Goal: Information Seeking & Learning: Compare options

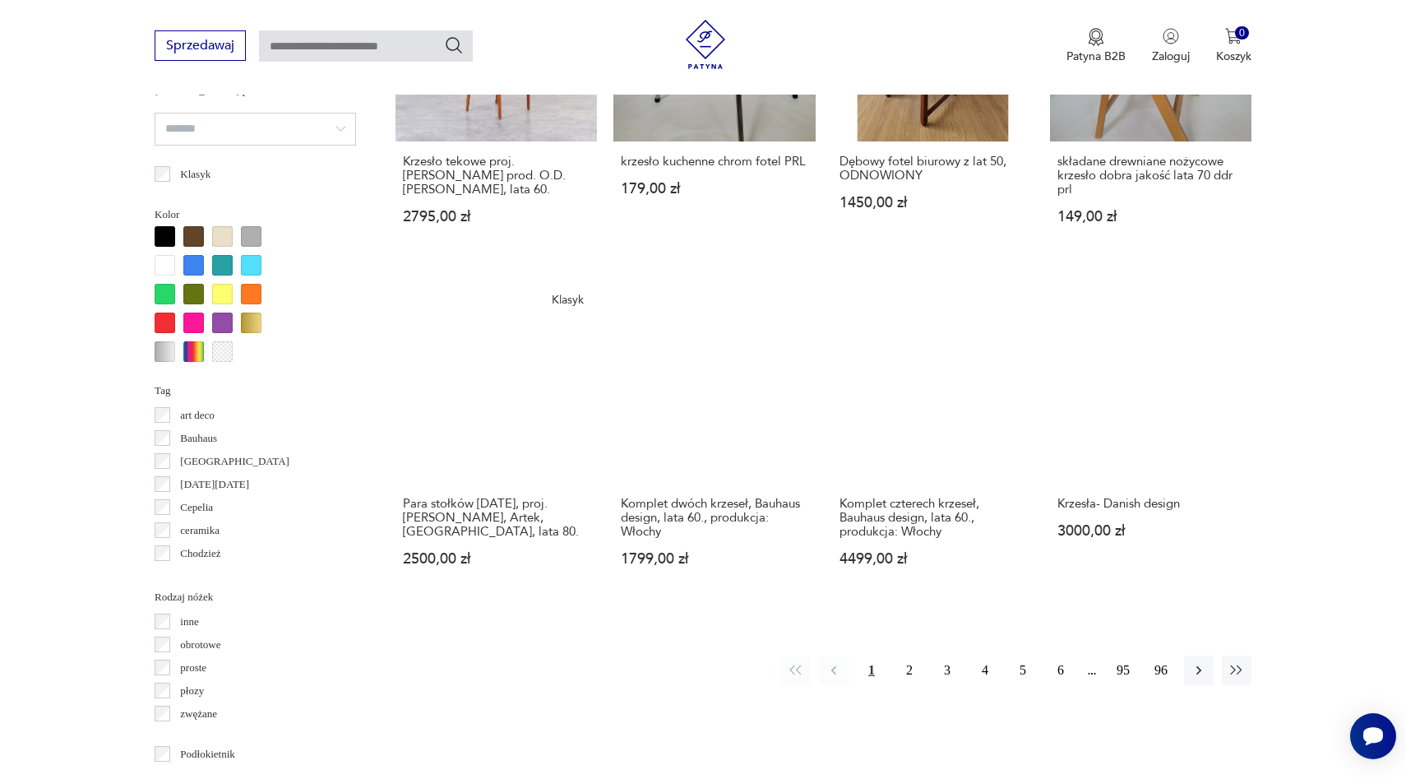
scroll to position [1440, 0]
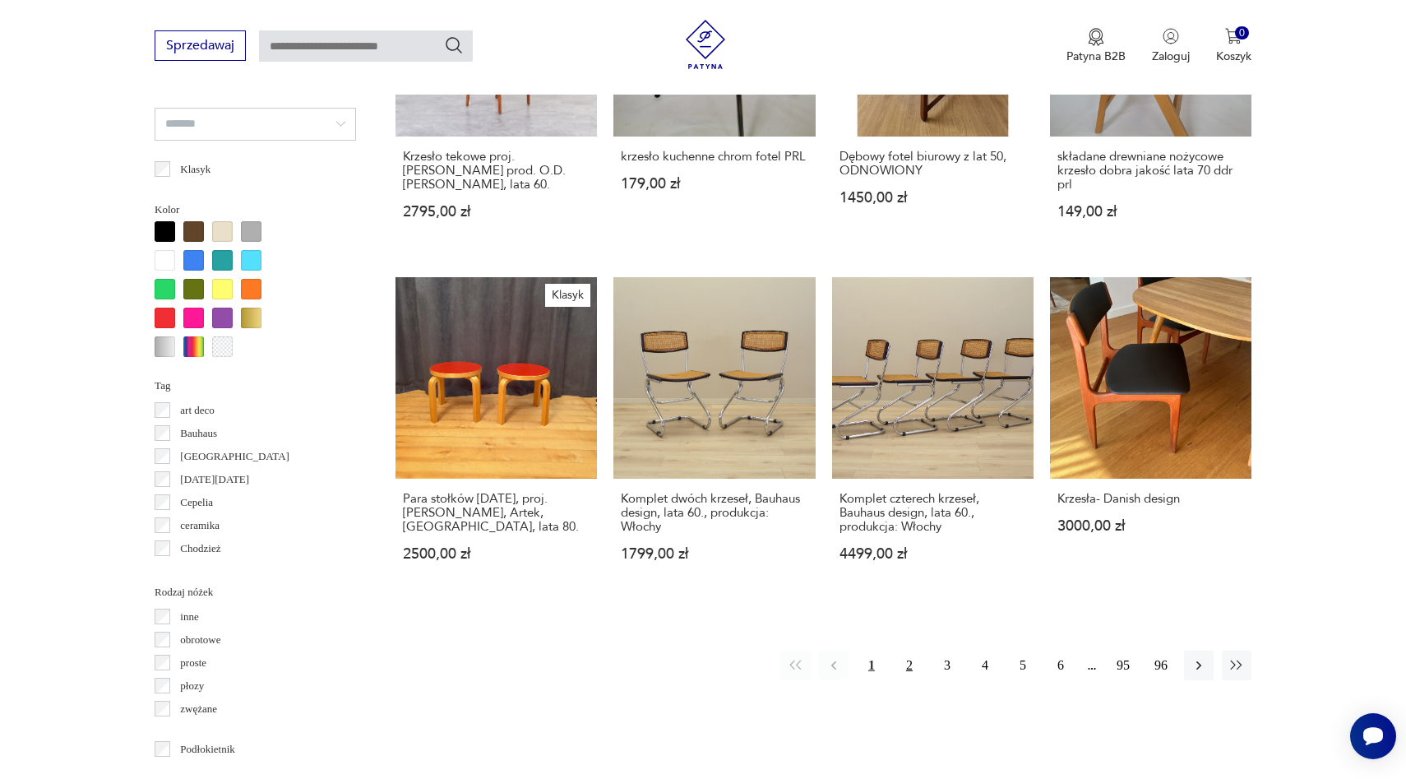
click at [913, 659] on button "2" at bounding box center [910, 665] width 30 height 30
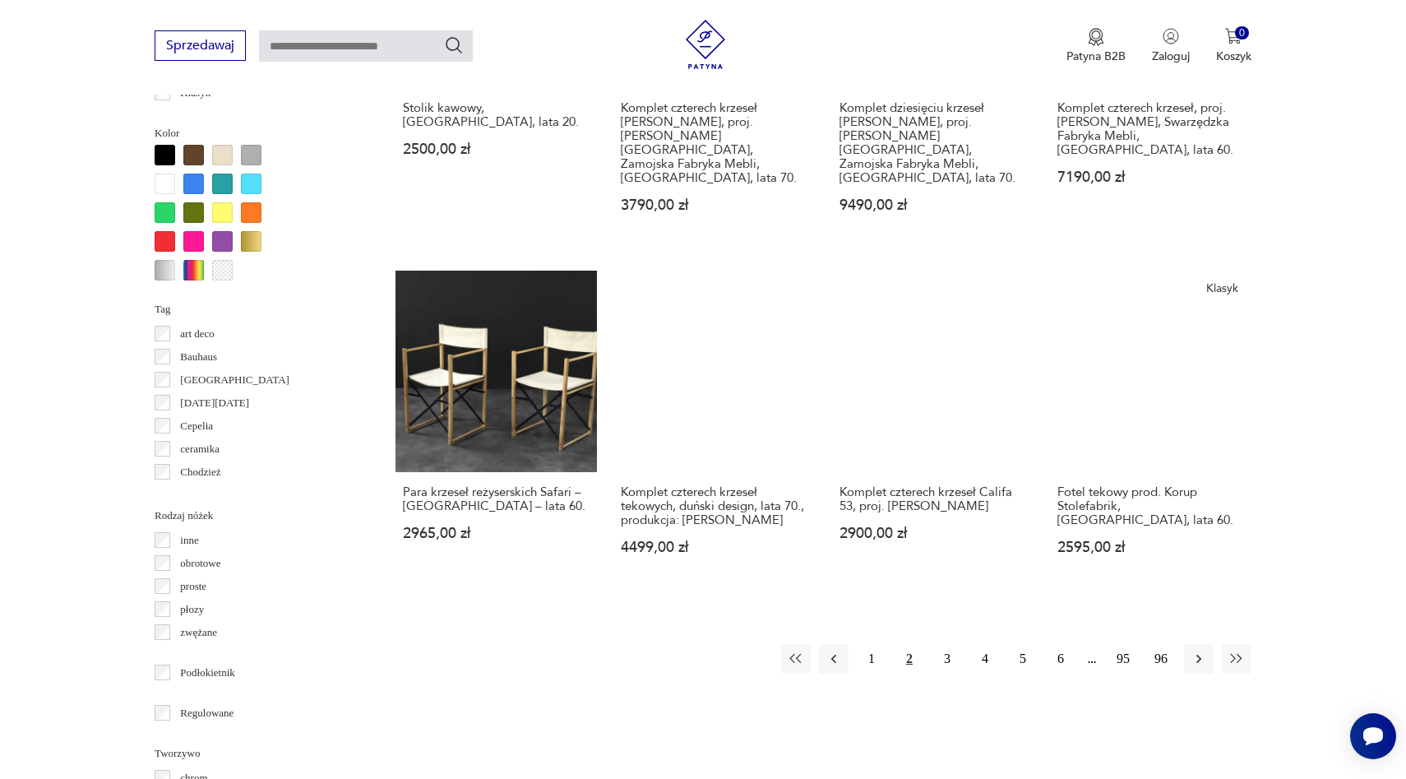
scroll to position [1516, 0]
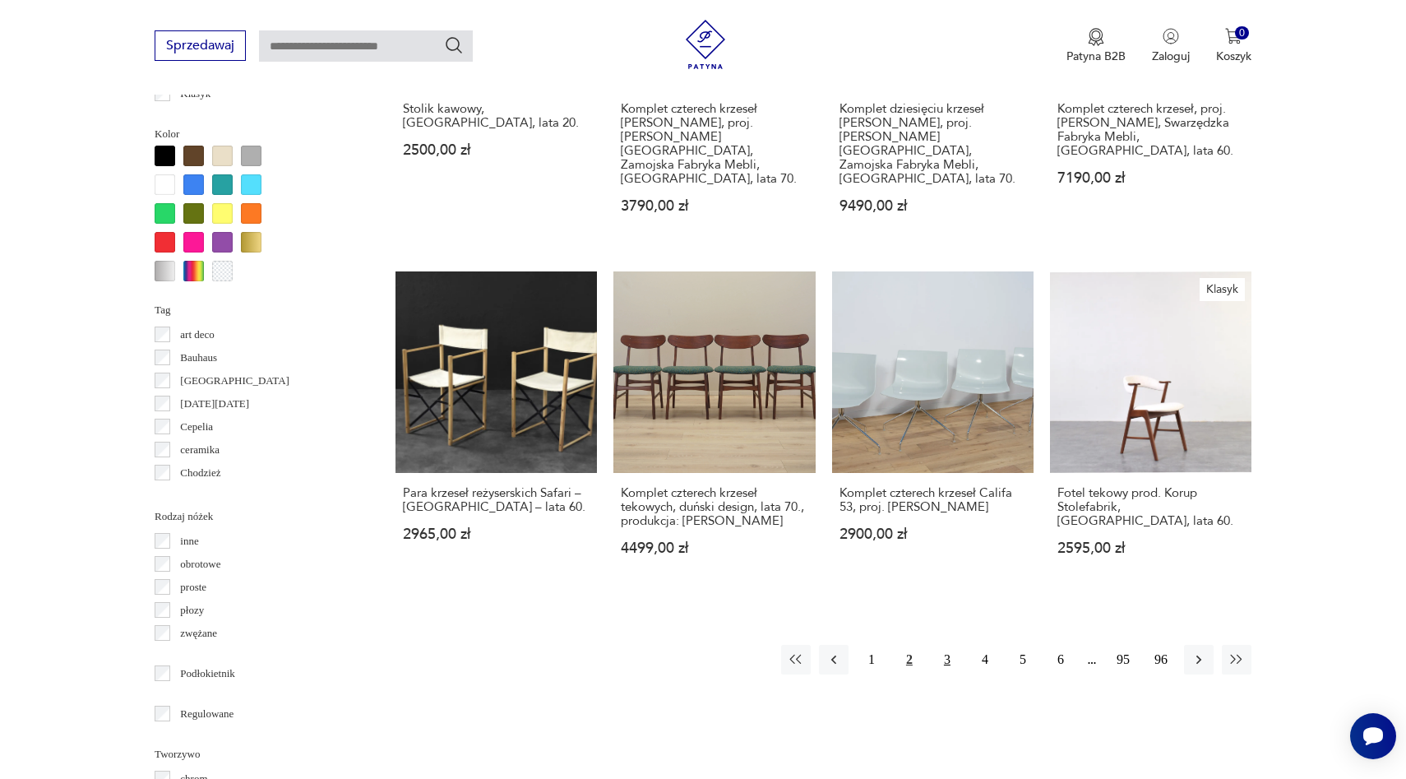
click at [949, 645] on button "3" at bounding box center [947, 660] width 30 height 30
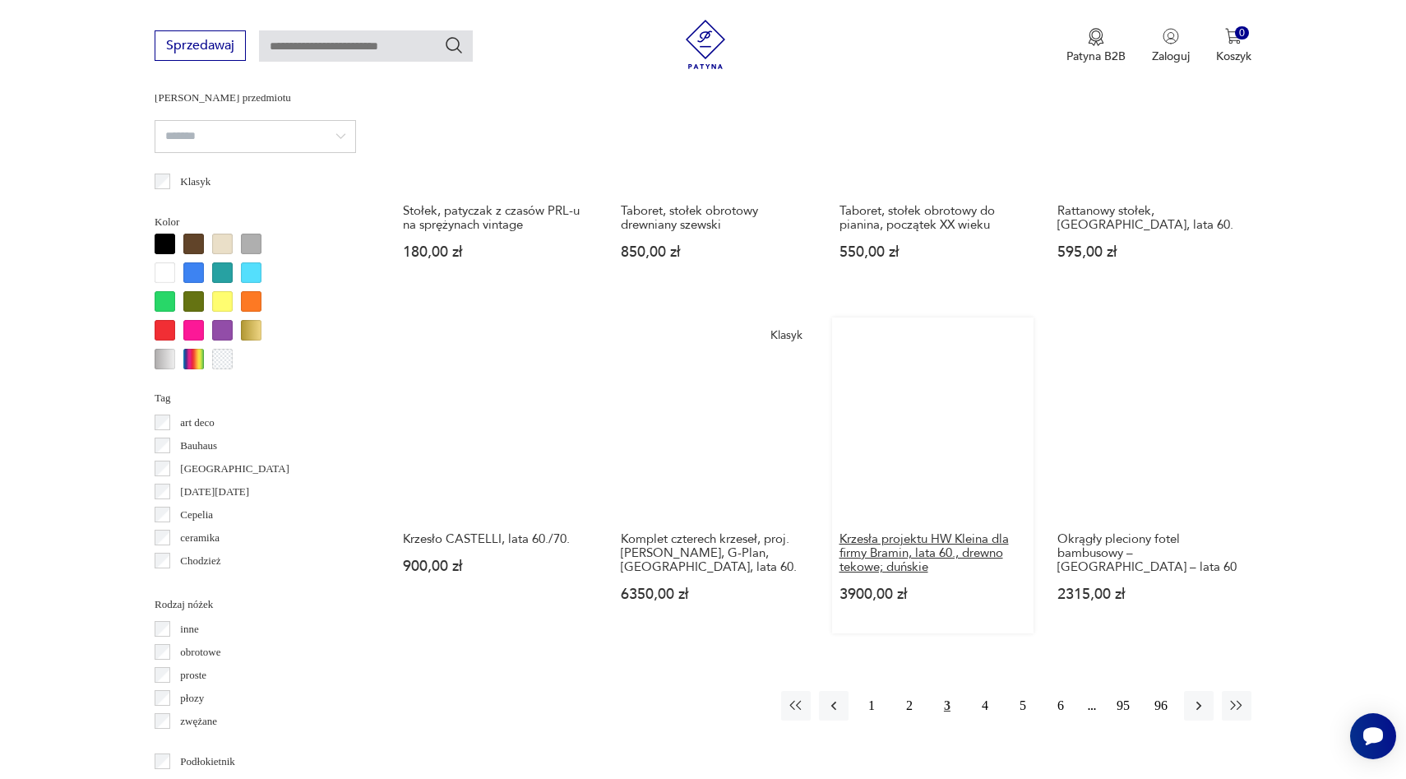
scroll to position [1431, 0]
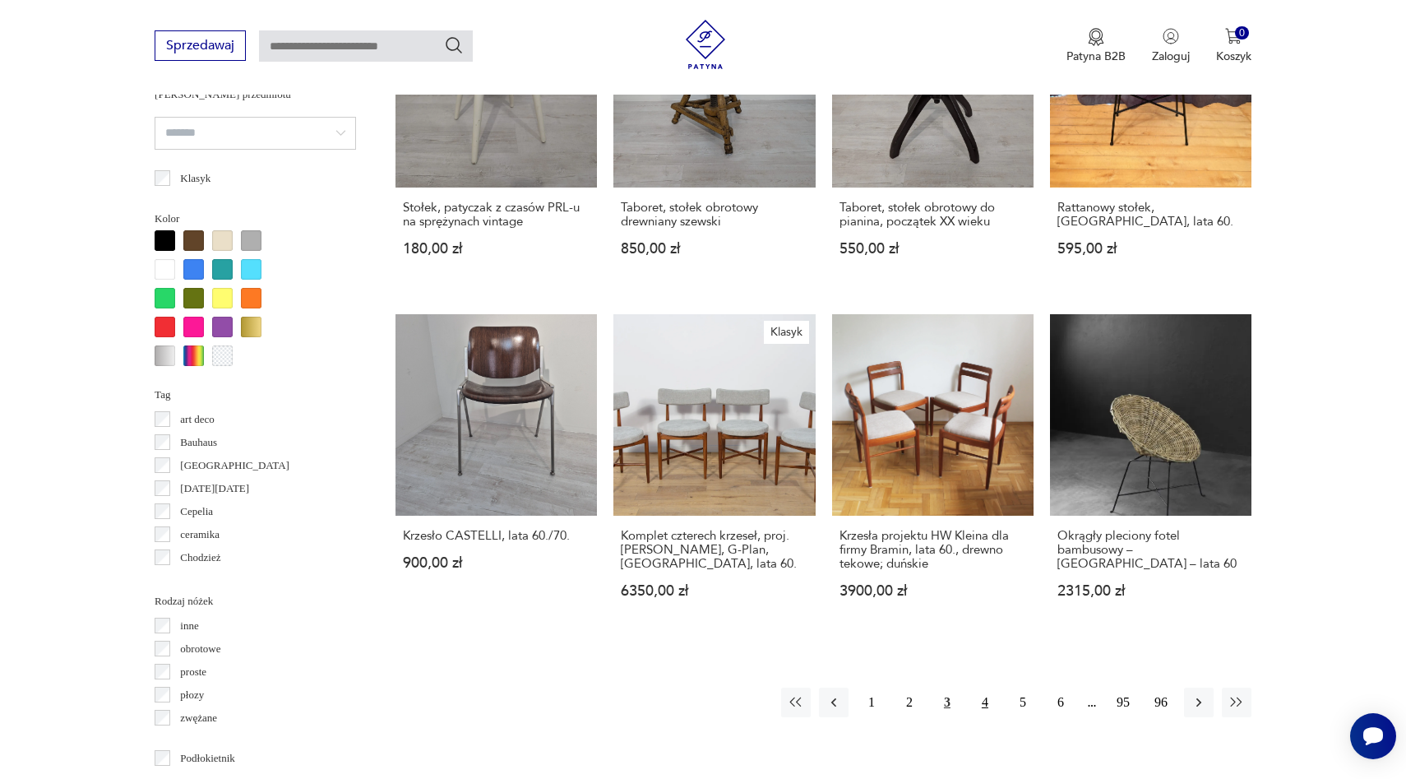
click at [983, 687] on button "4" at bounding box center [985, 702] width 30 height 30
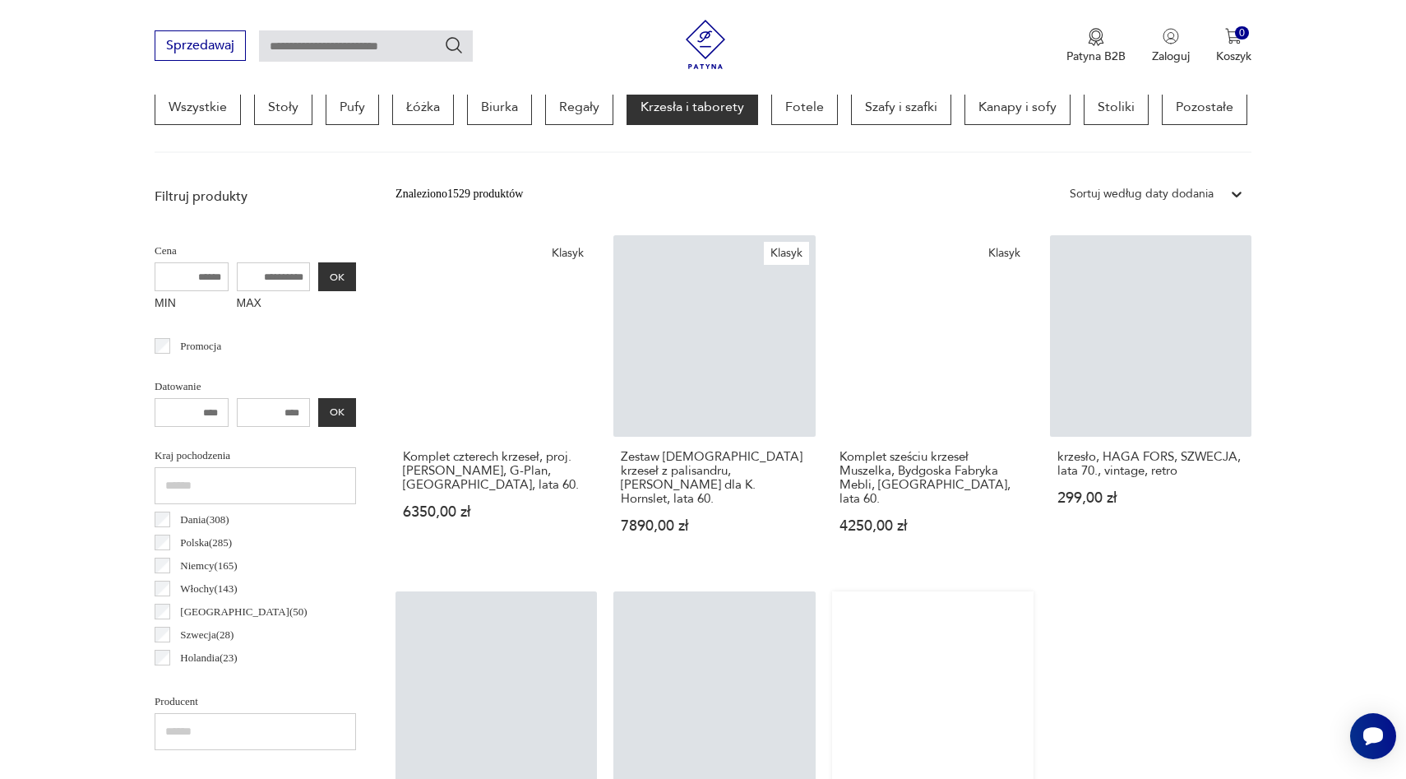
scroll to position [457, 0]
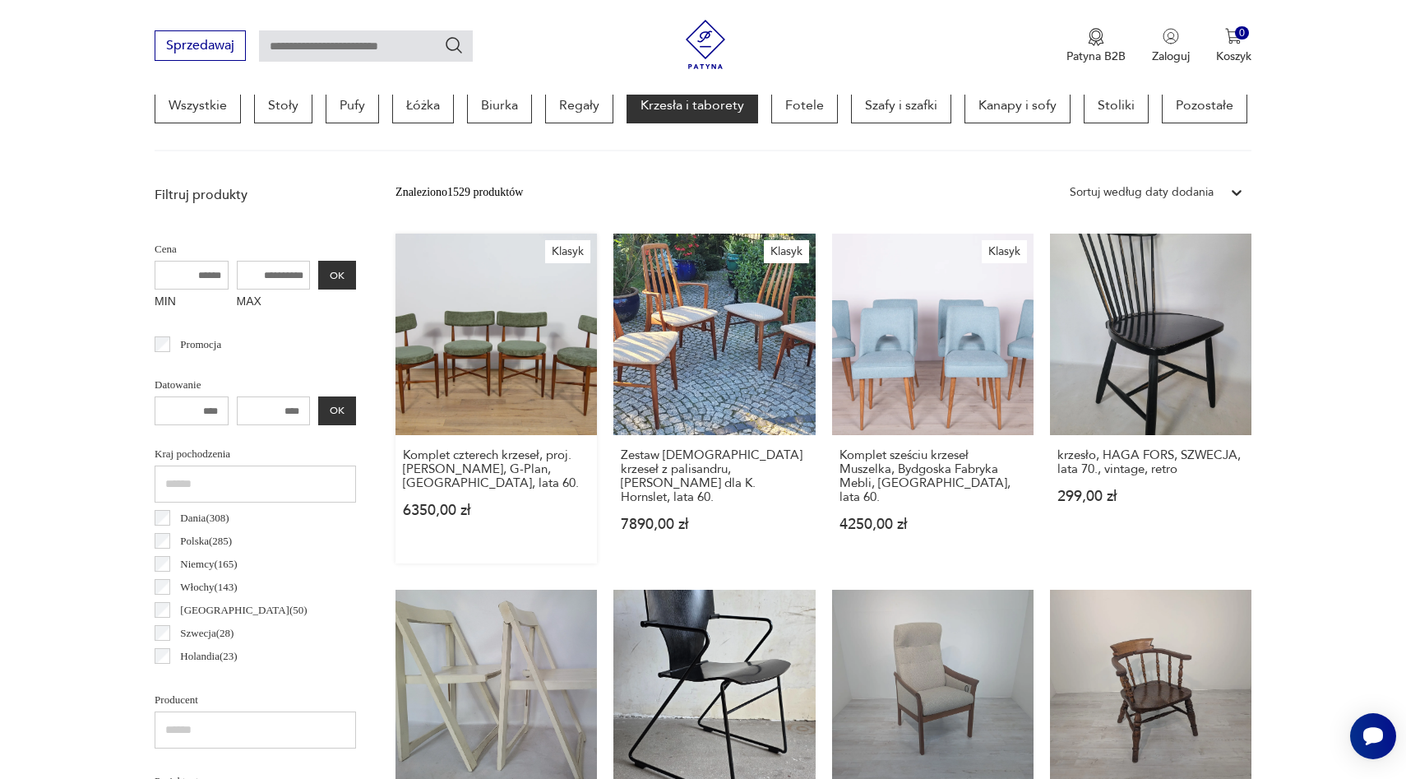
click at [475, 331] on link "Klasyk Komplet czterech krzeseł, proj. I. Kofod-Larsen, G-Plan, Wielka Brytania…" at bounding box center [495, 399] width 201 height 330
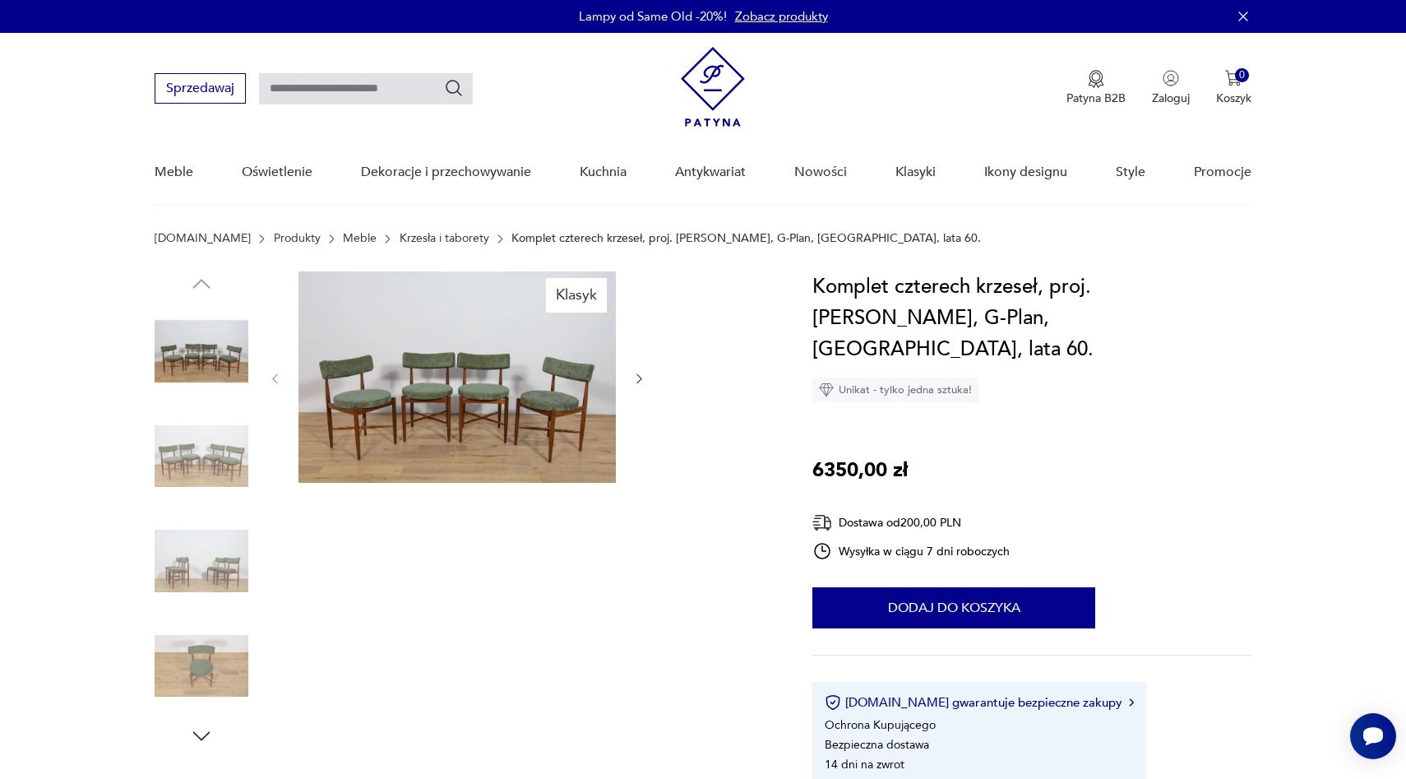
click at [169, 448] on img at bounding box center [202, 456] width 94 height 94
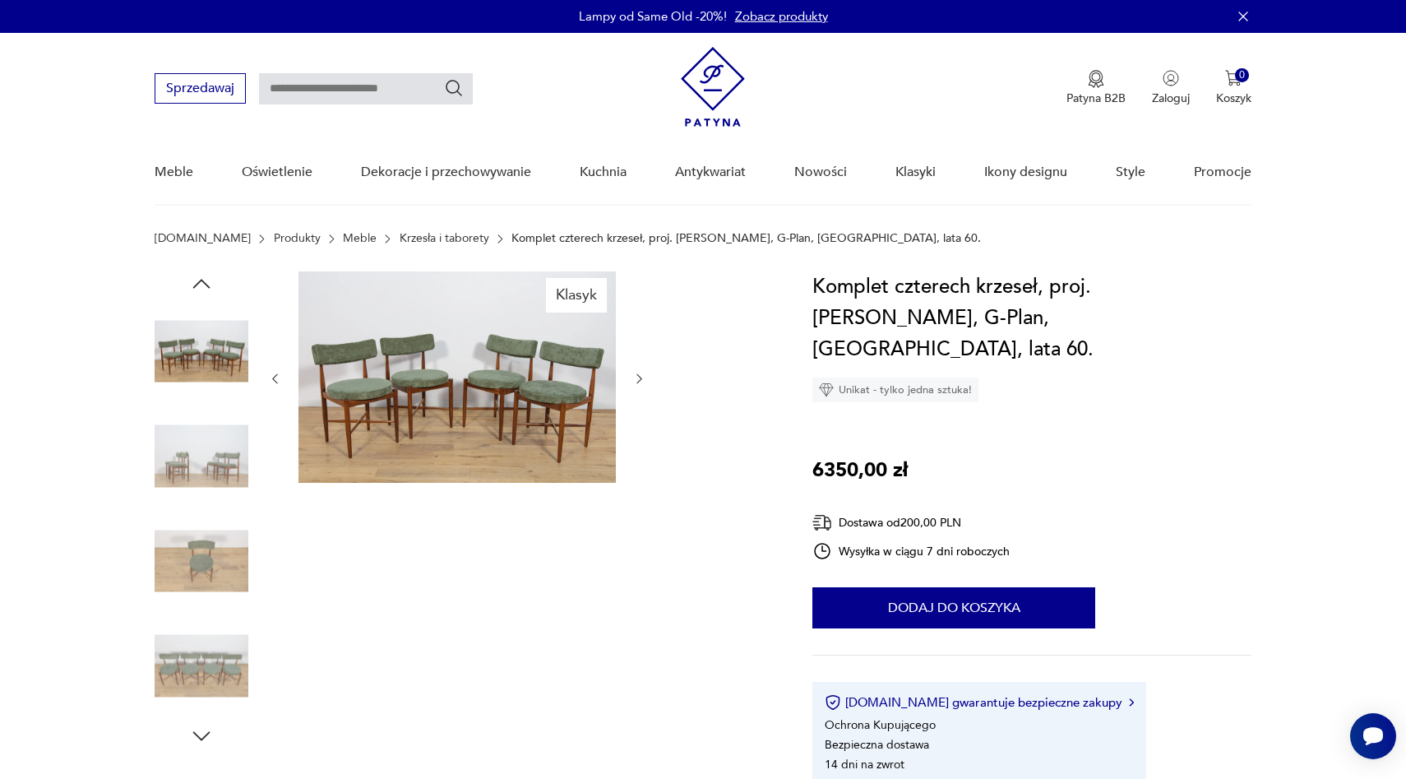
click at [449, 404] on img at bounding box center [456, 376] width 317 height 211
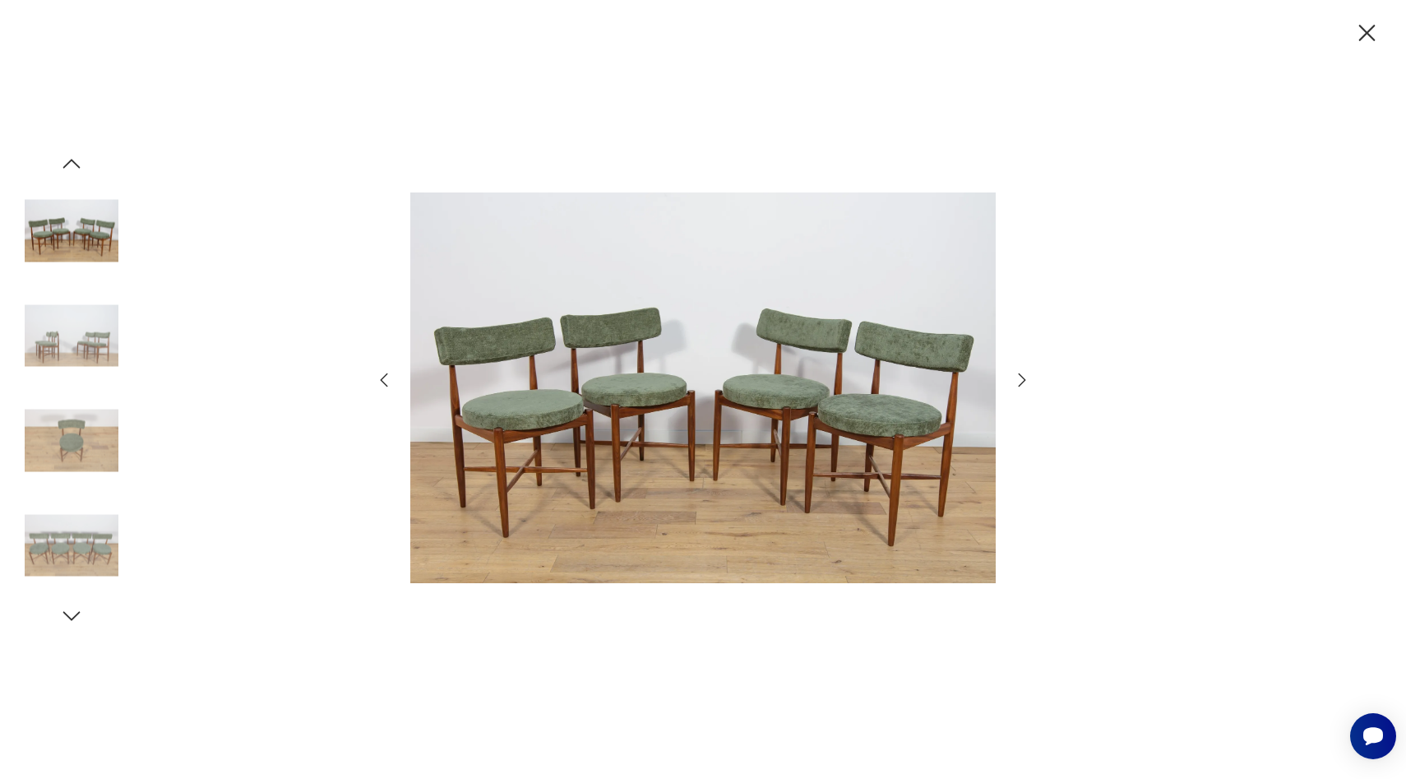
click at [1360, 26] on icon "button" at bounding box center [1367, 33] width 16 height 16
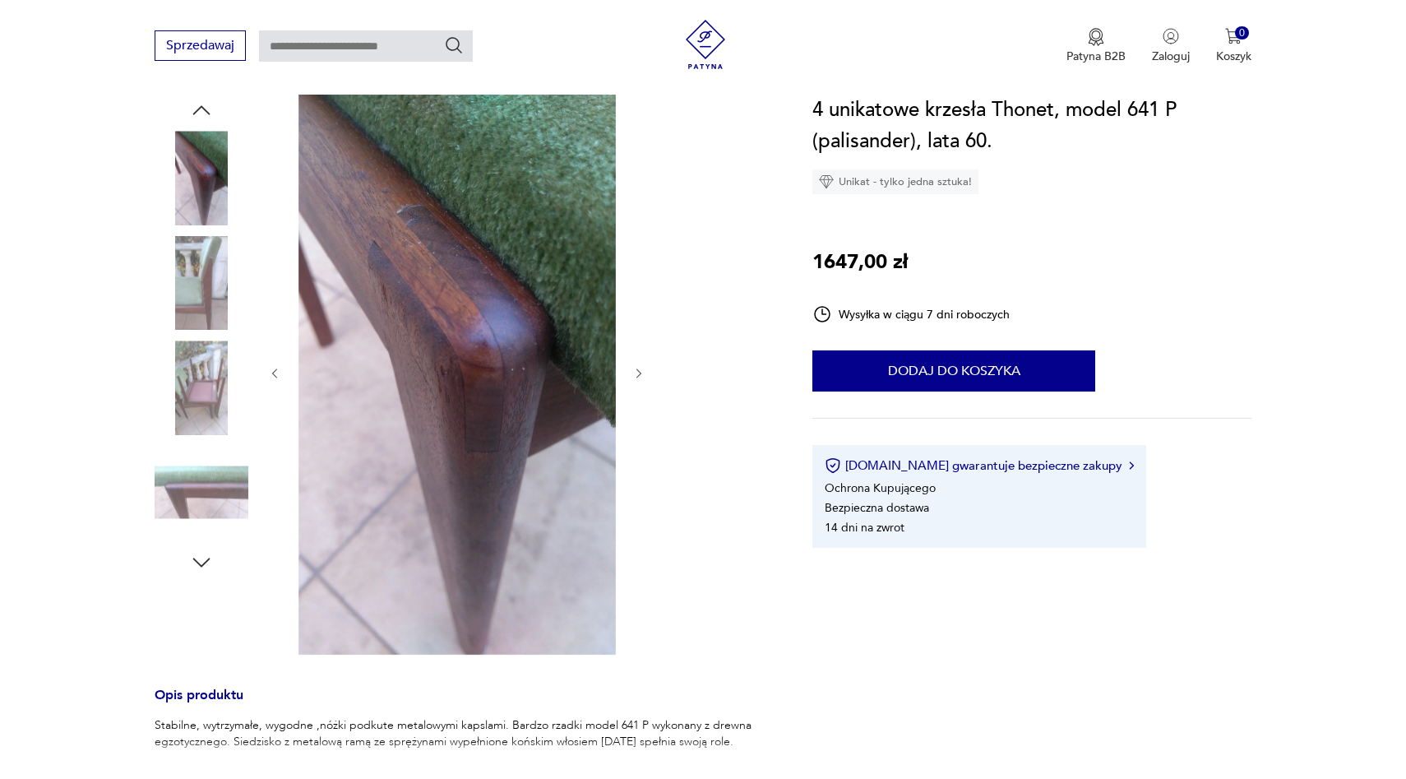
click at [201, 100] on icon "button" at bounding box center [201, 110] width 25 height 25
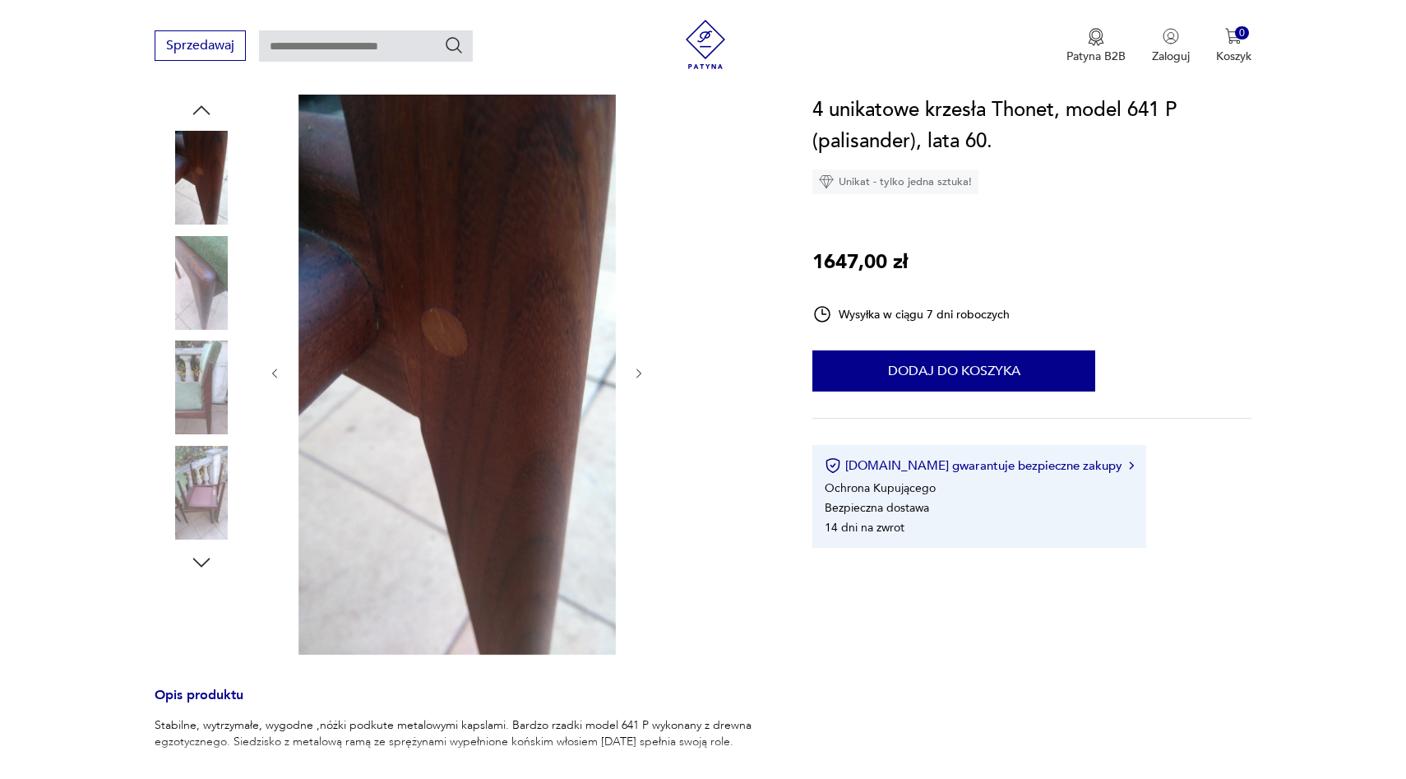
click at [201, 100] on icon "button" at bounding box center [201, 110] width 25 height 25
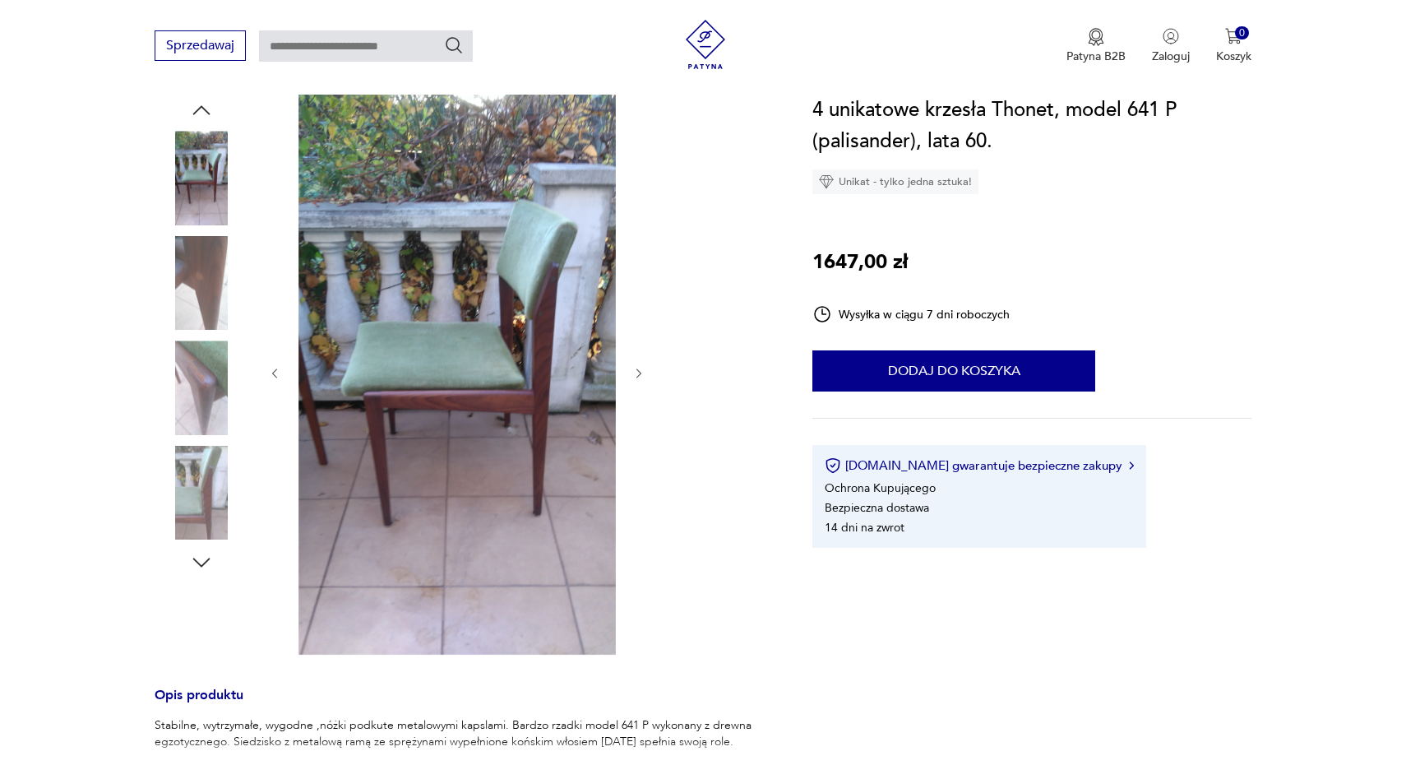
click at [201, 100] on icon "button" at bounding box center [201, 110] width 25 height 25
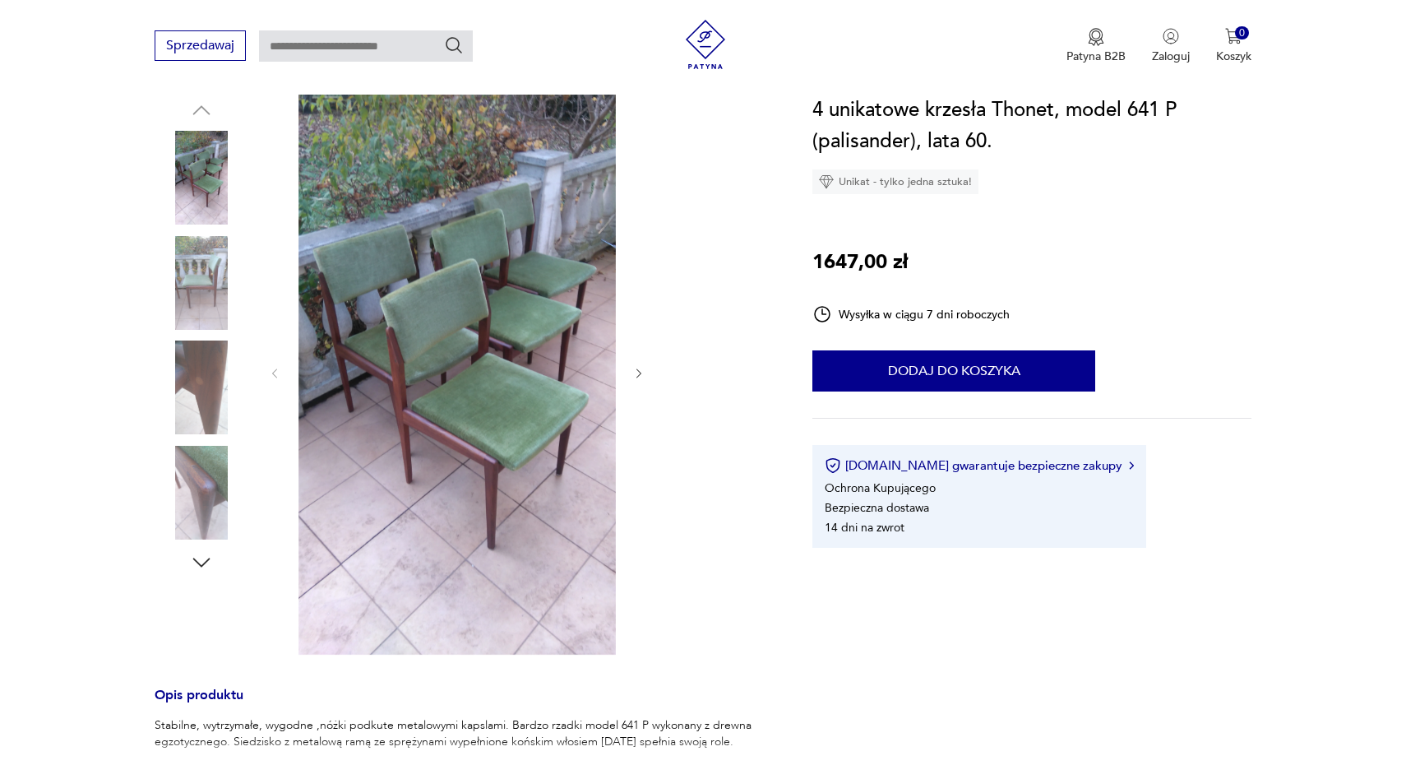
click at [200, 556] on icon "button" at bounding box center [201, 562] width 25 height 25
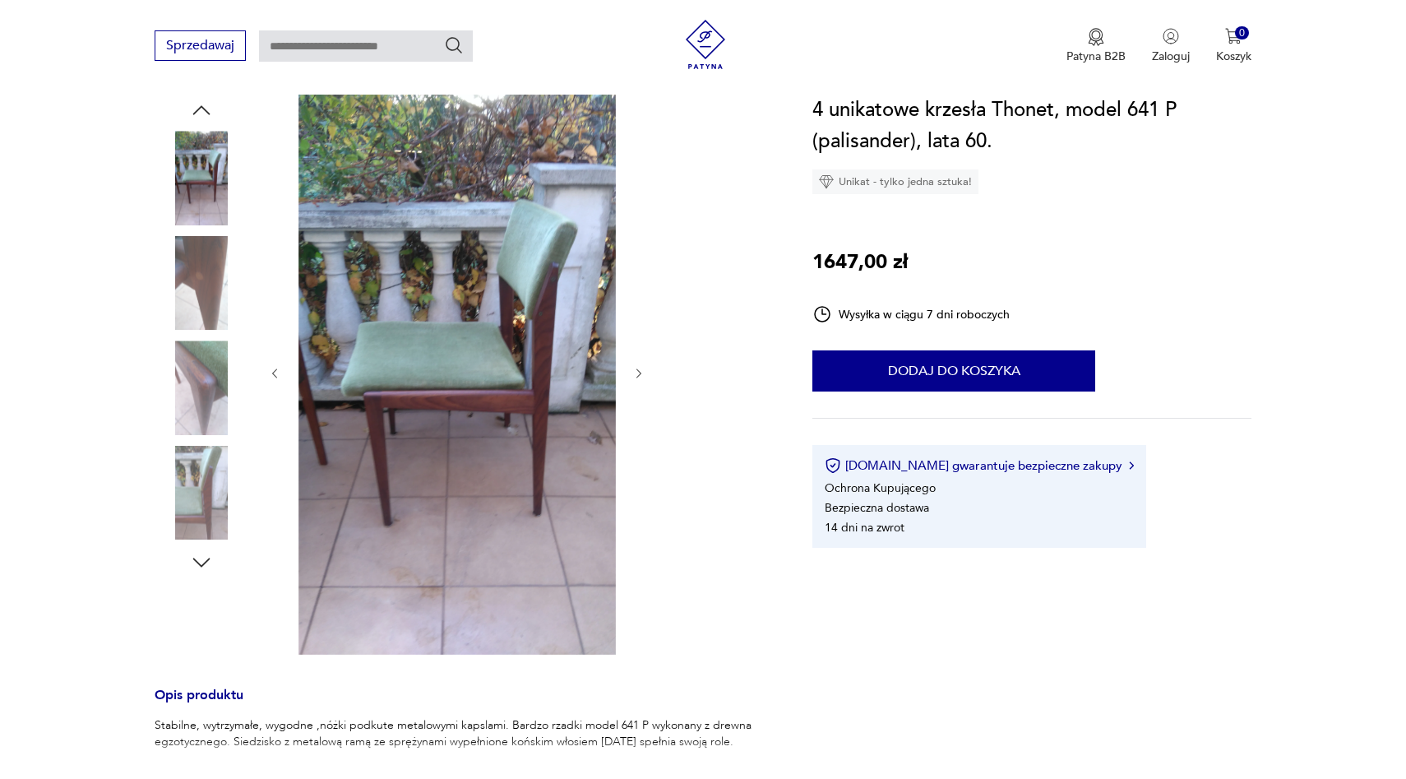
click at [200, 556] on icon "button" at bounding box center [201, 562] width 25 height 25
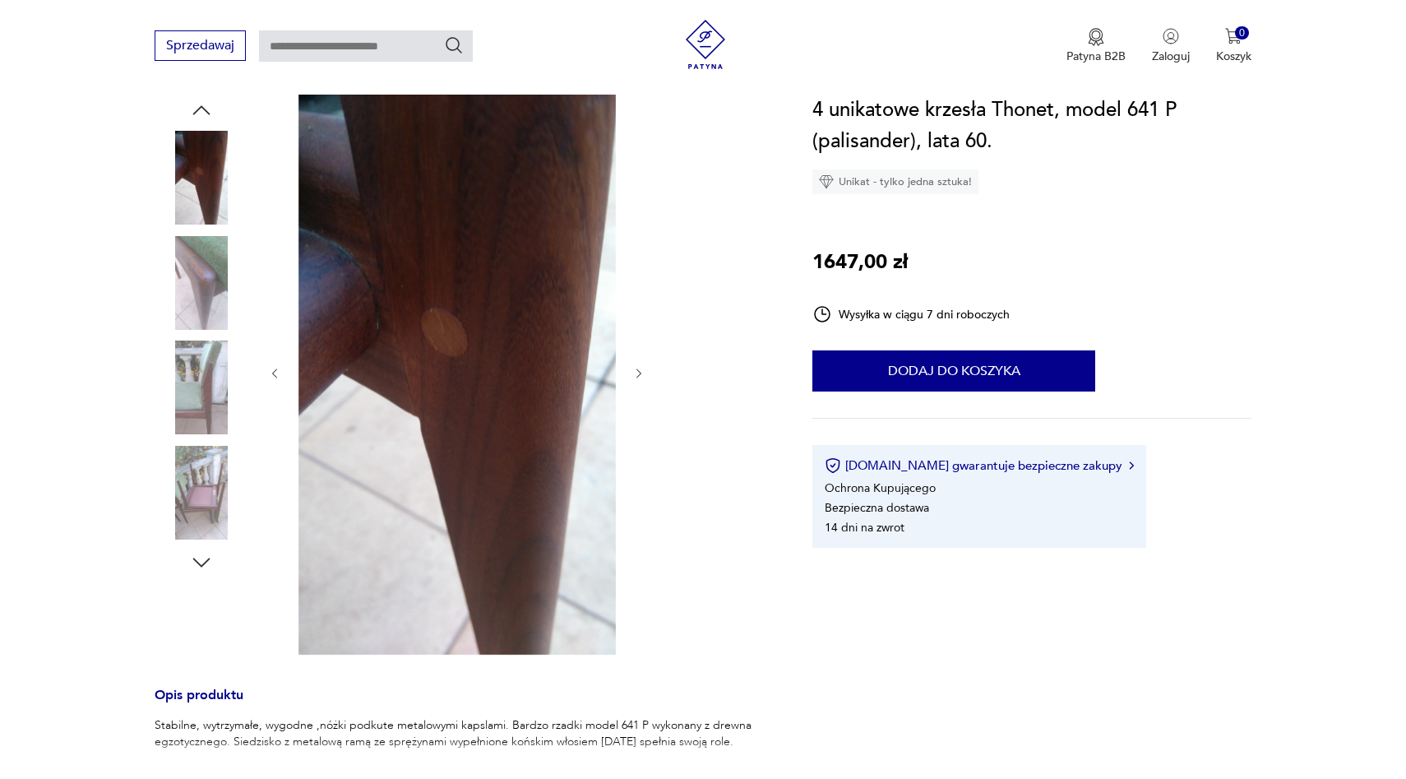
click at [200, 556] on icon "button" at bounding box center [201, 562] width 25 height 25
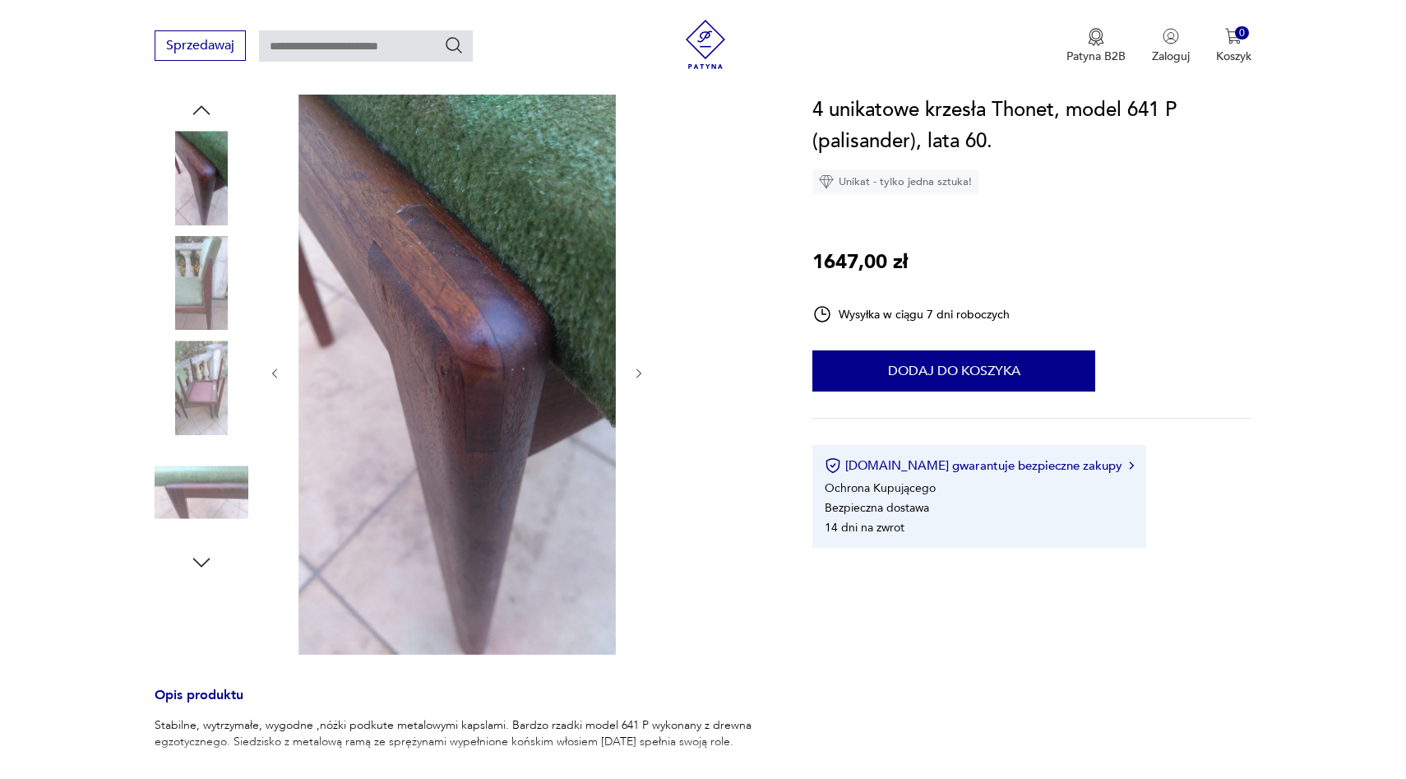
click at [200, 556] on icon "button" at bounding box center [201, 562] width 25 height 25
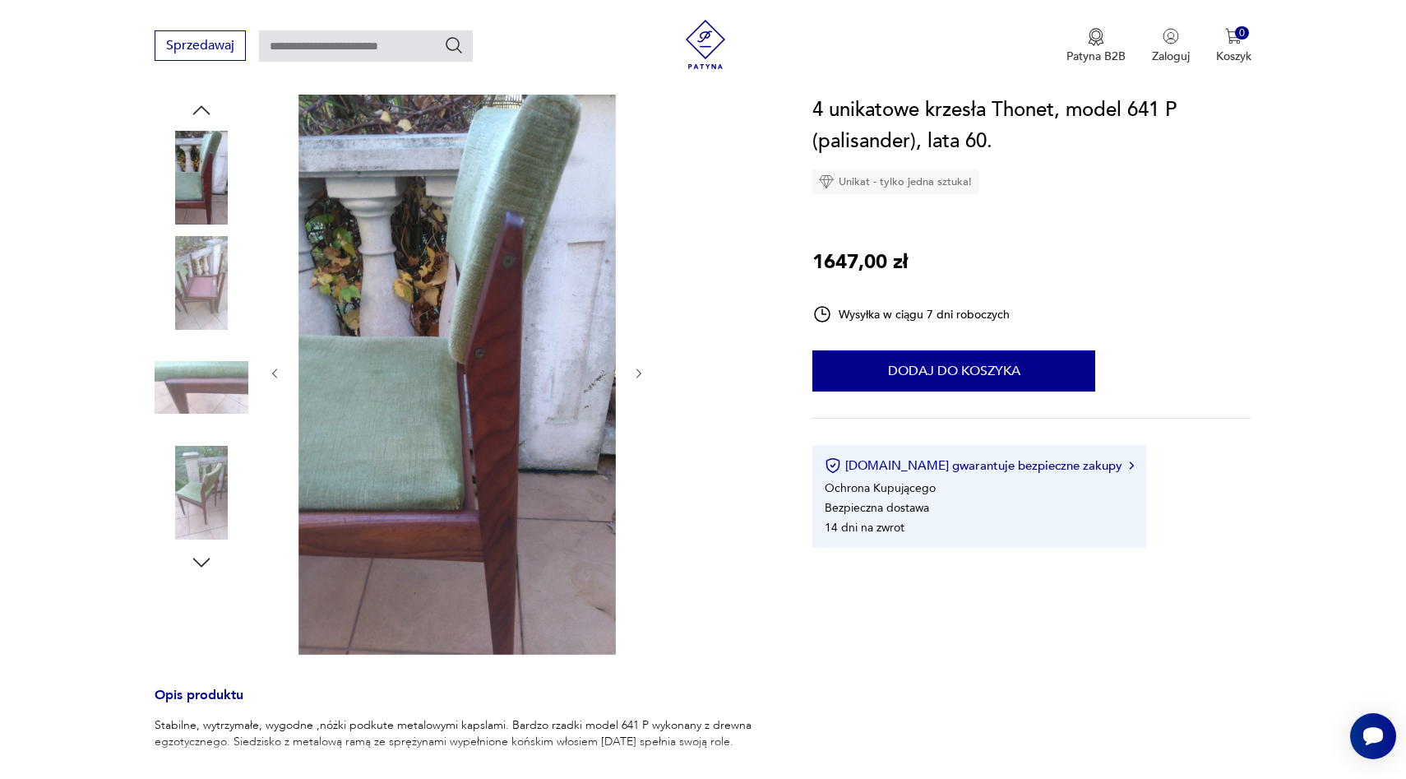
click at [200, 556] on icon "button" at bounding box center [201, 562] width 25 height 25
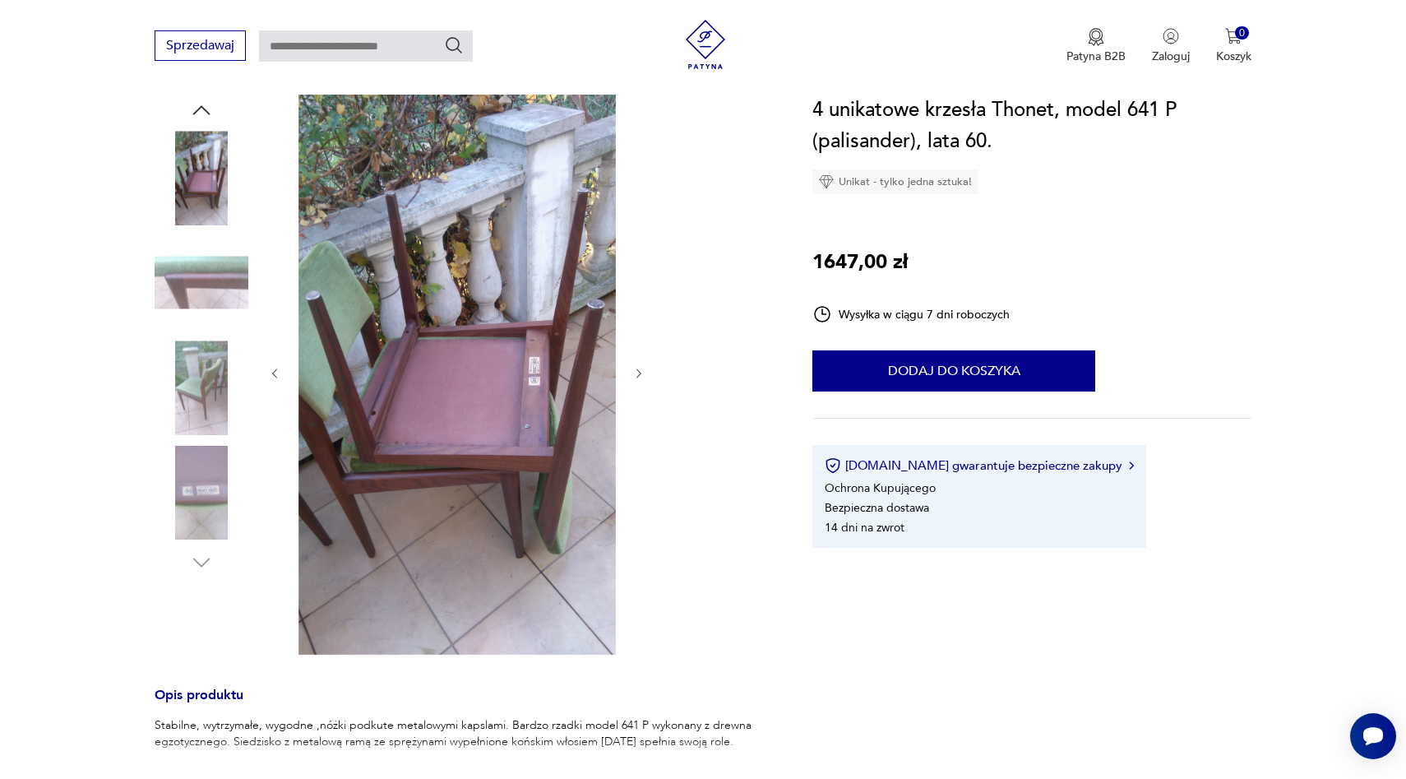
click at [211, 184] on img at bounding box center [202, 178] width 94 height 94
